Goal: Transaction & Acquisition: Purchase product/service

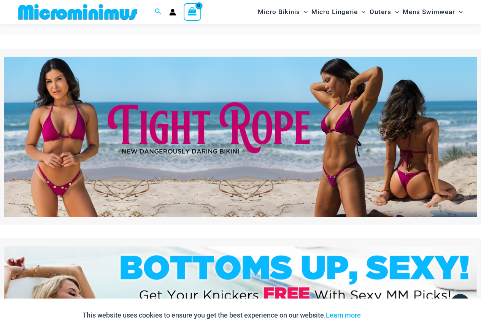
scroll to position [1134, 0]
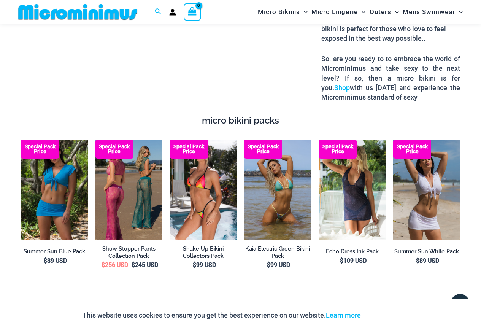
click at [125, 211] on img at bounding box center [128, 190] width 67 height 100
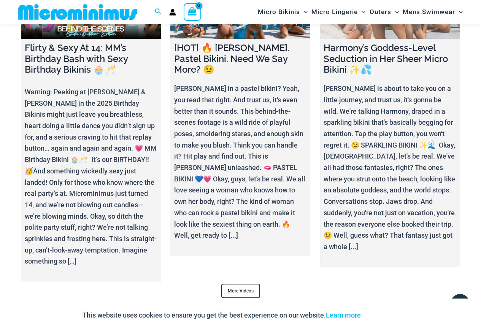
scroll to position [2536, 0]
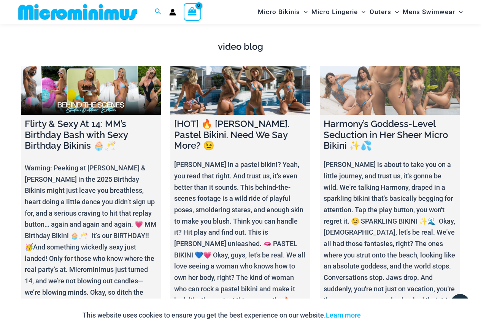
click at [426, 77] on link at bounding box center [390, 90] width 140 height 49
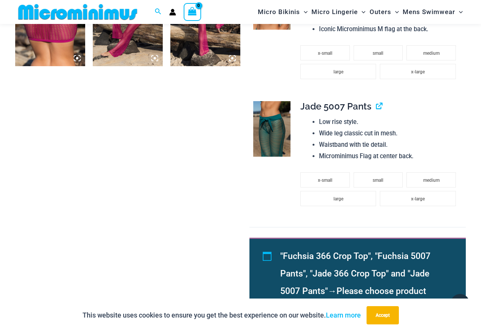
scroll to position [783, 0]
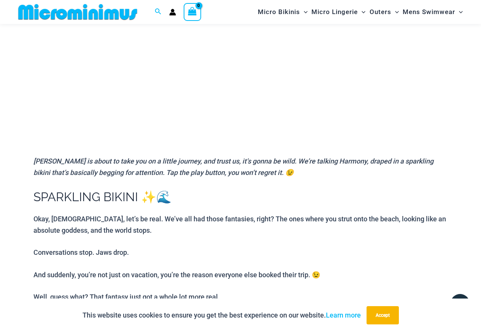
scroll to position [70, 0]
